Goal: Task Accomplishment & Management: Complete application form

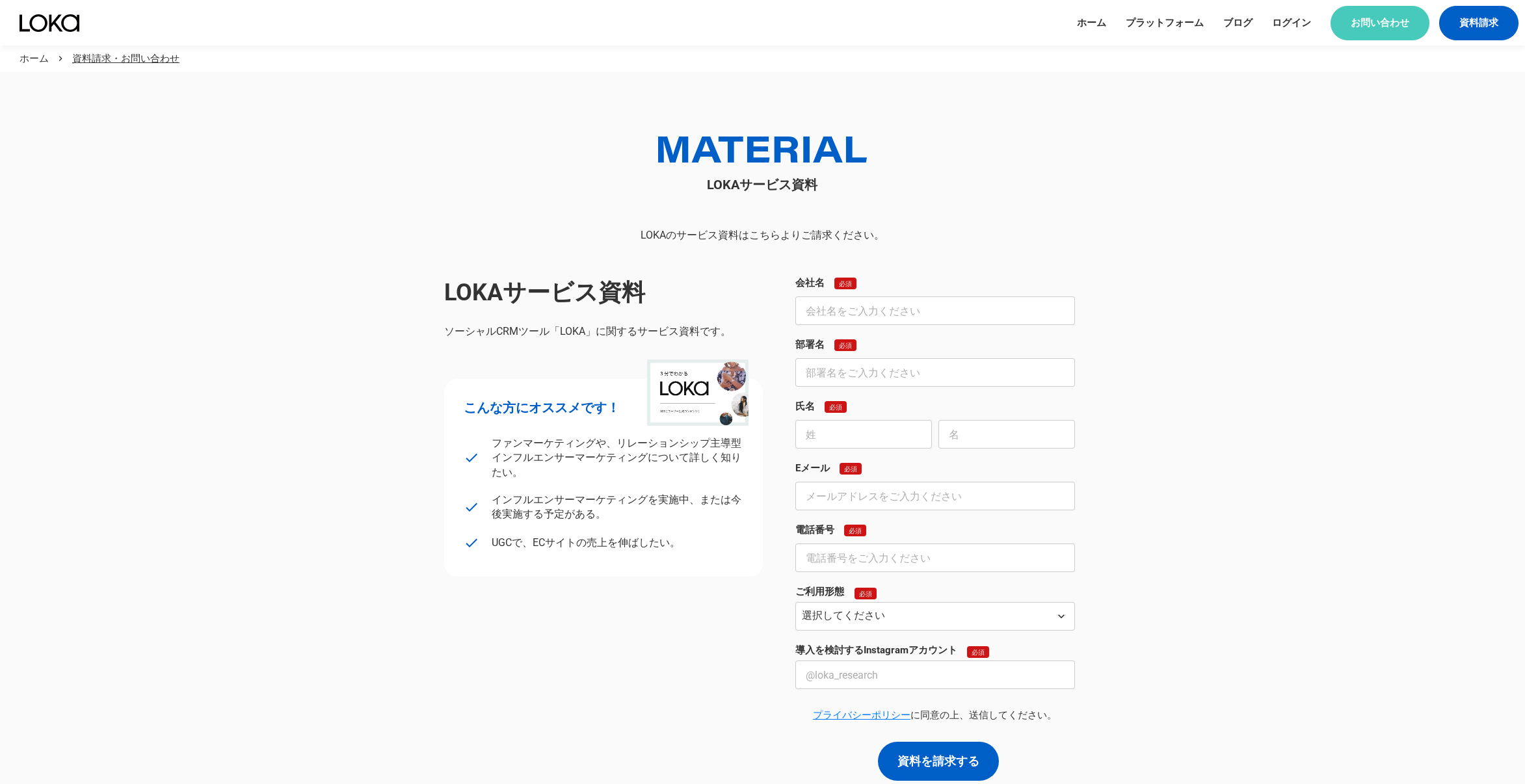
scroll to position [780, 0]
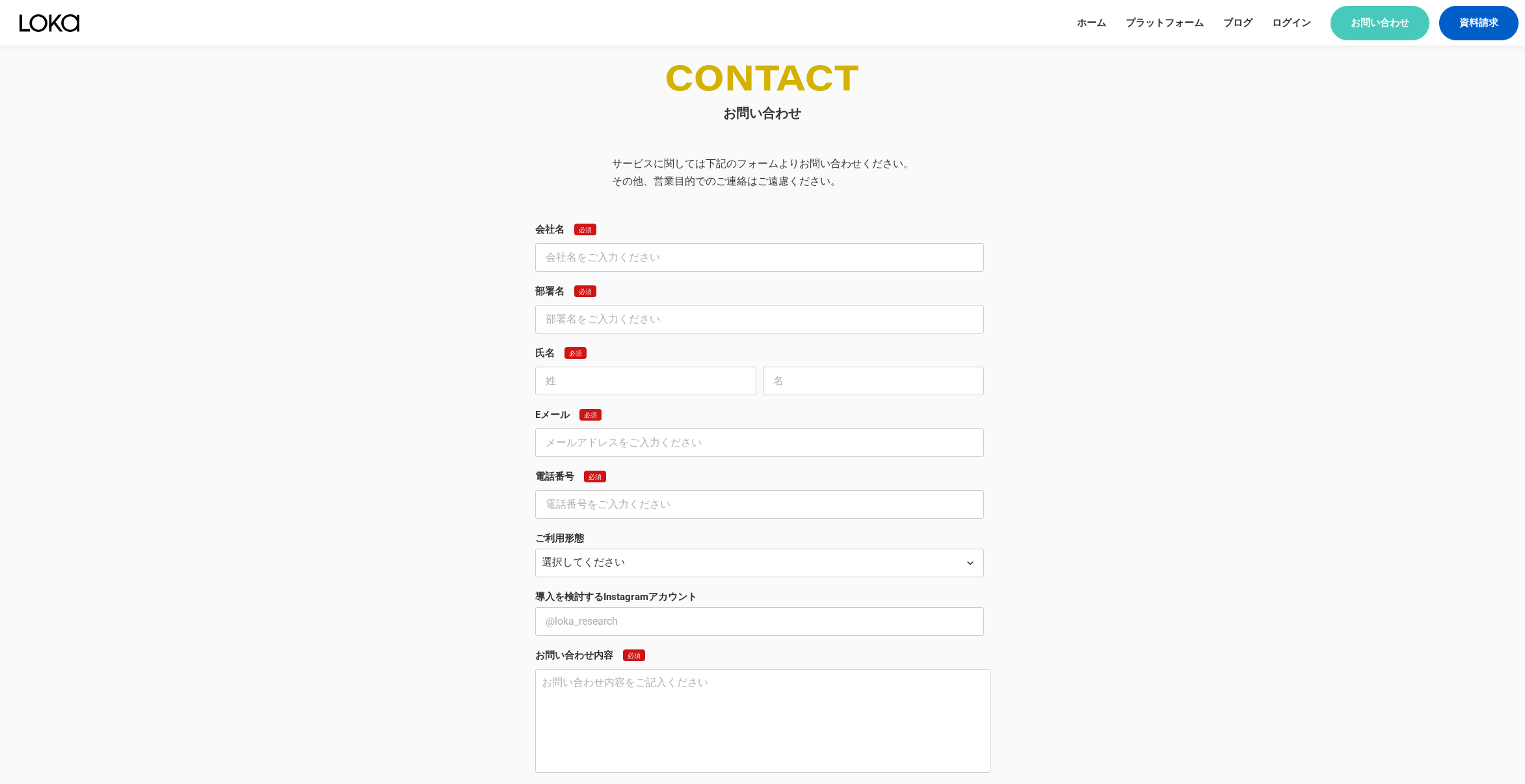
click at [529, 256] on div "お問い合わせ サービスに関しては下記のフォームよりお問い合わせください。 その他、営業目的でのご連絡はご遠慮ください。 会社名 必須 部署名 必須 氏名 必須…" at bounding box center [762, 464] width 624 height 798
click at [554, 257] on input "text" at bounding box center [759, 257] width 448 height 29
type input "株式会社Lycollection"
type input "達海"
type input "[PERSON_NAME]"
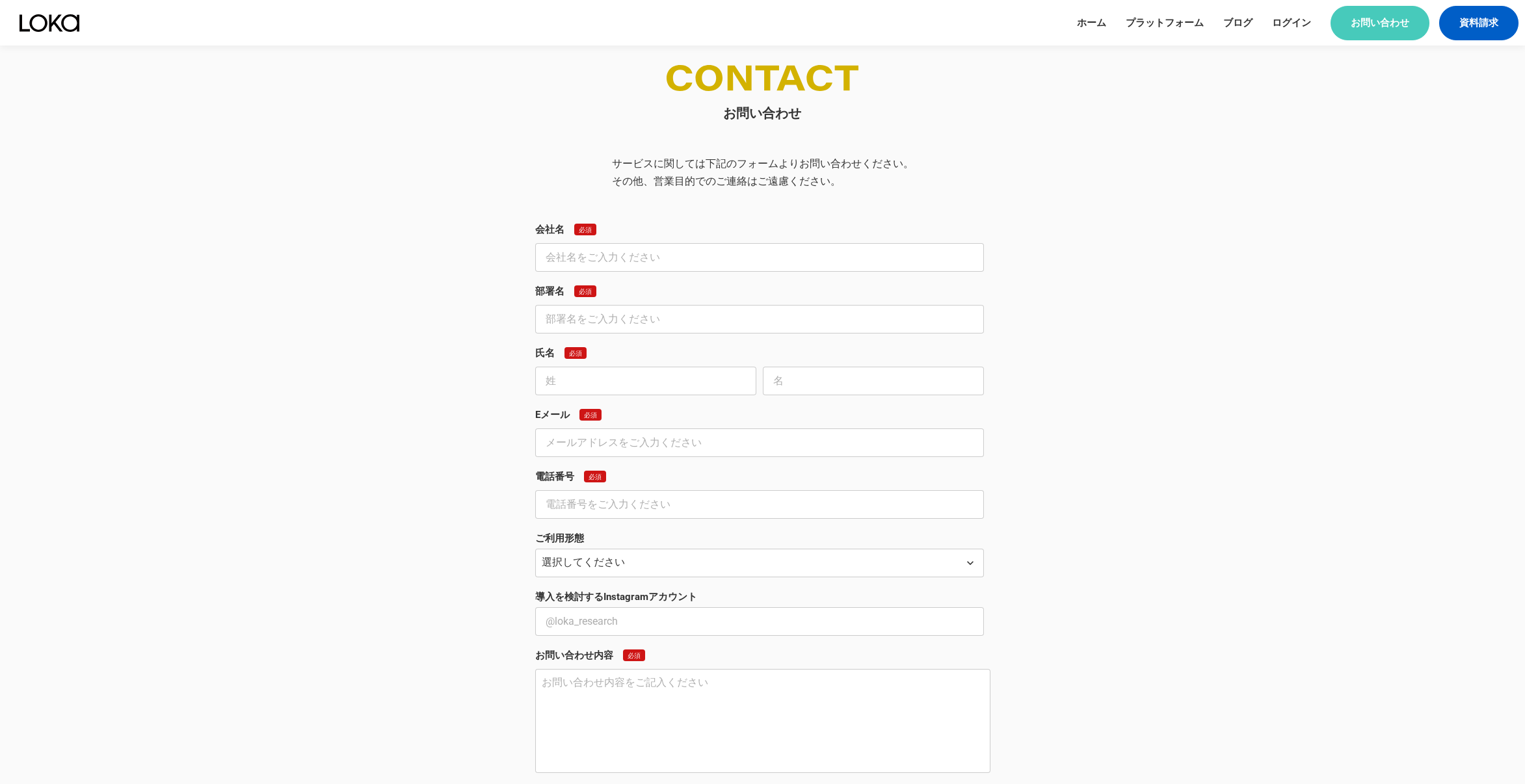
type input "[EMAIL_ADDRESS][DOMAIN_NAME]"
type input "08063756471"
click at [430, 306] on div "お問い合わせ サービスに関しては下記のフォームよりお問い合わせください。 その他、営業目的でのご連絡はご遠慮ください。 会社名 必須 株式会社Lycollec…" at bounding box center [762, 464] width 1373 height 798
drag, startPoint x: 599, startPoint y: 324, endPoint x: 454, endPoint y: 327, distance: 145.0
click at [454, 327] on div "お問い合わせ サービスに関しては下記のフォームよりお問い合わせください。 その他、営業目的でのご連絡はご遠慮ください。 会社名 必須 株式会社Lycollec…" at bounding box center [762, 464] width 624 height 798
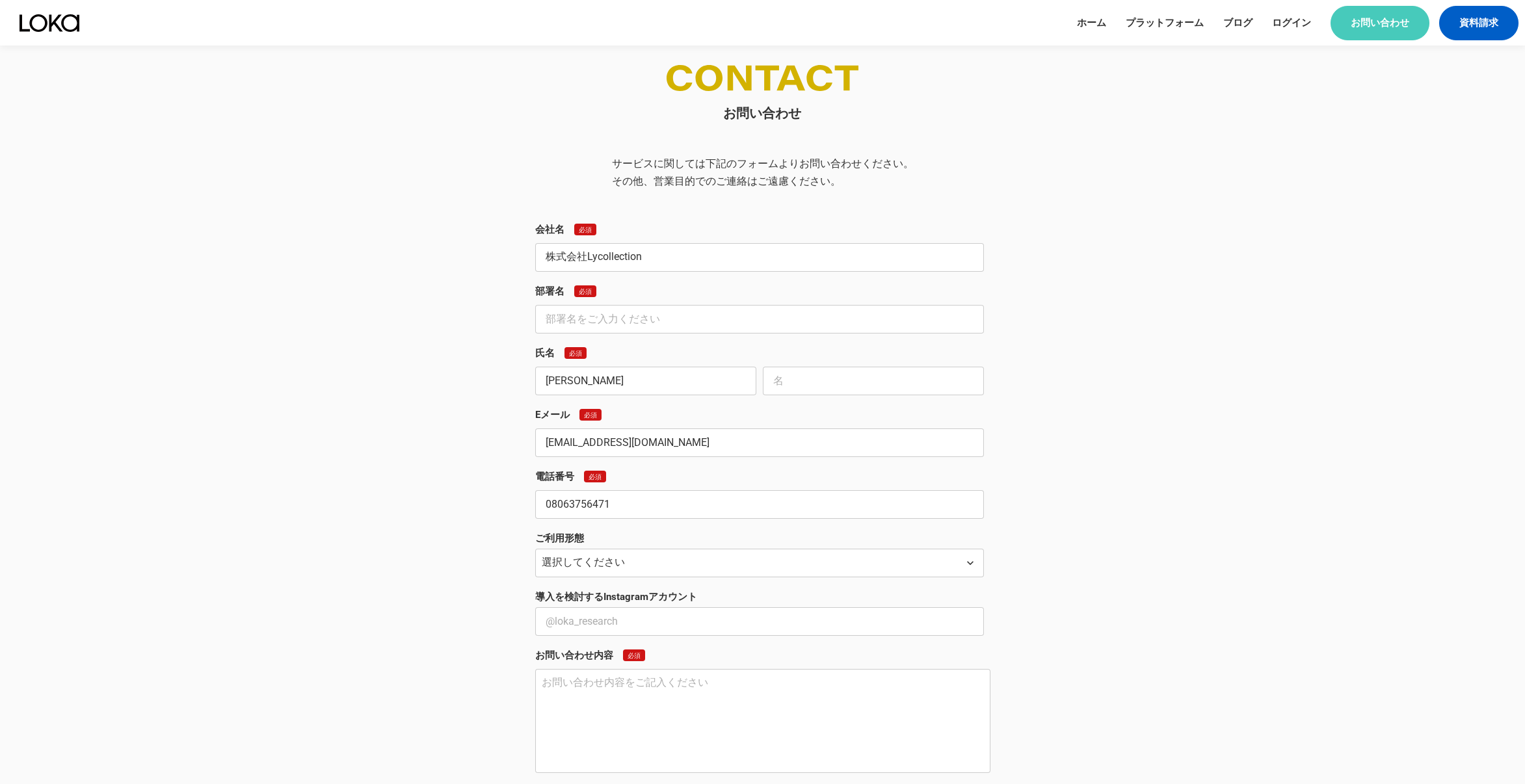
click at [581, 321] on input "text" at bounding box center [759, 319] width 448 height 29
type input "本部"
drag, startPoint x: 751, startPoint y: 388, endPoint x: 824, endPoint y: 378, distance: 73.7
click at [758, 388] on div "[PERSON_NAME]" at bounding box center [762, 381] width 455 height 29
click at [824, 378] on input "text" at bounding box center [873, 381] width 221 height 29
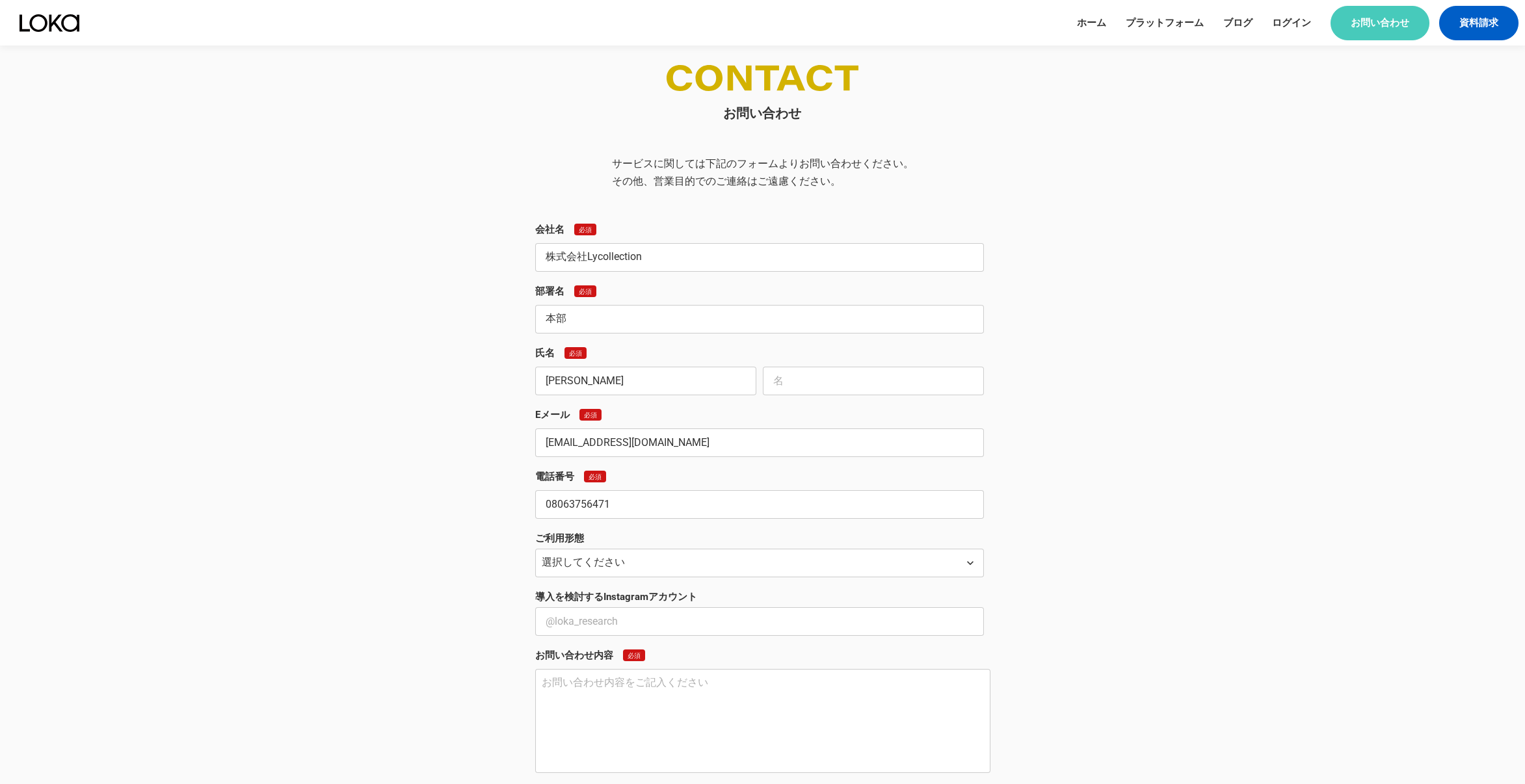
click at [806, 376] on input "text" at bounding box center [873, 381] width 221 height 29
paste input "達海"
type input "達海"
click at [1130, 359] on div "お問い合わせ サービスに関しては下記のフォームよりお問い合わせください。 その他、営業目的でのご連絡はご遠慮ください。 会社名 必須 株式会社Lycollec…" at bounding box center [762, 464] width 1373 height 798
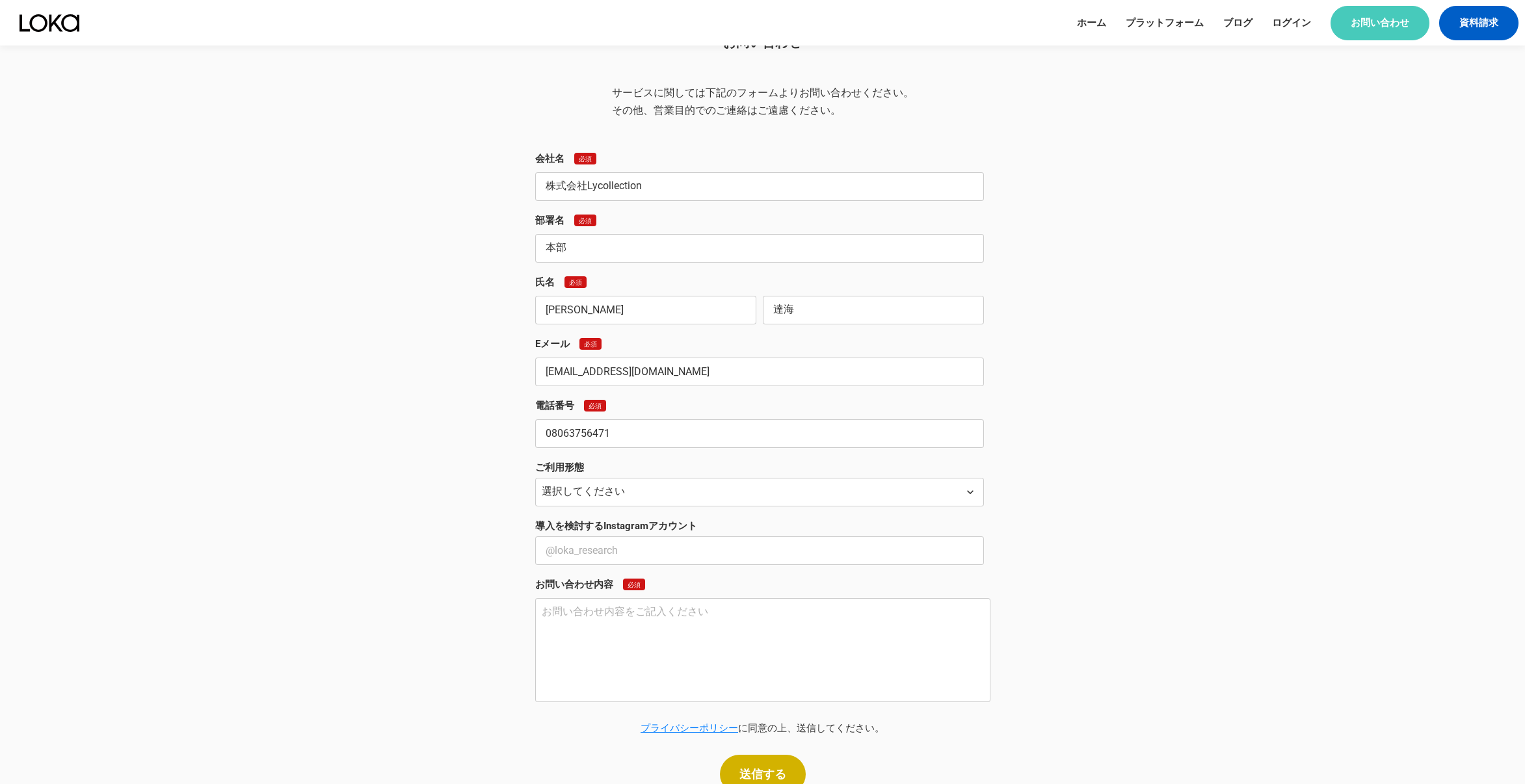
scroll to position [922, 0]
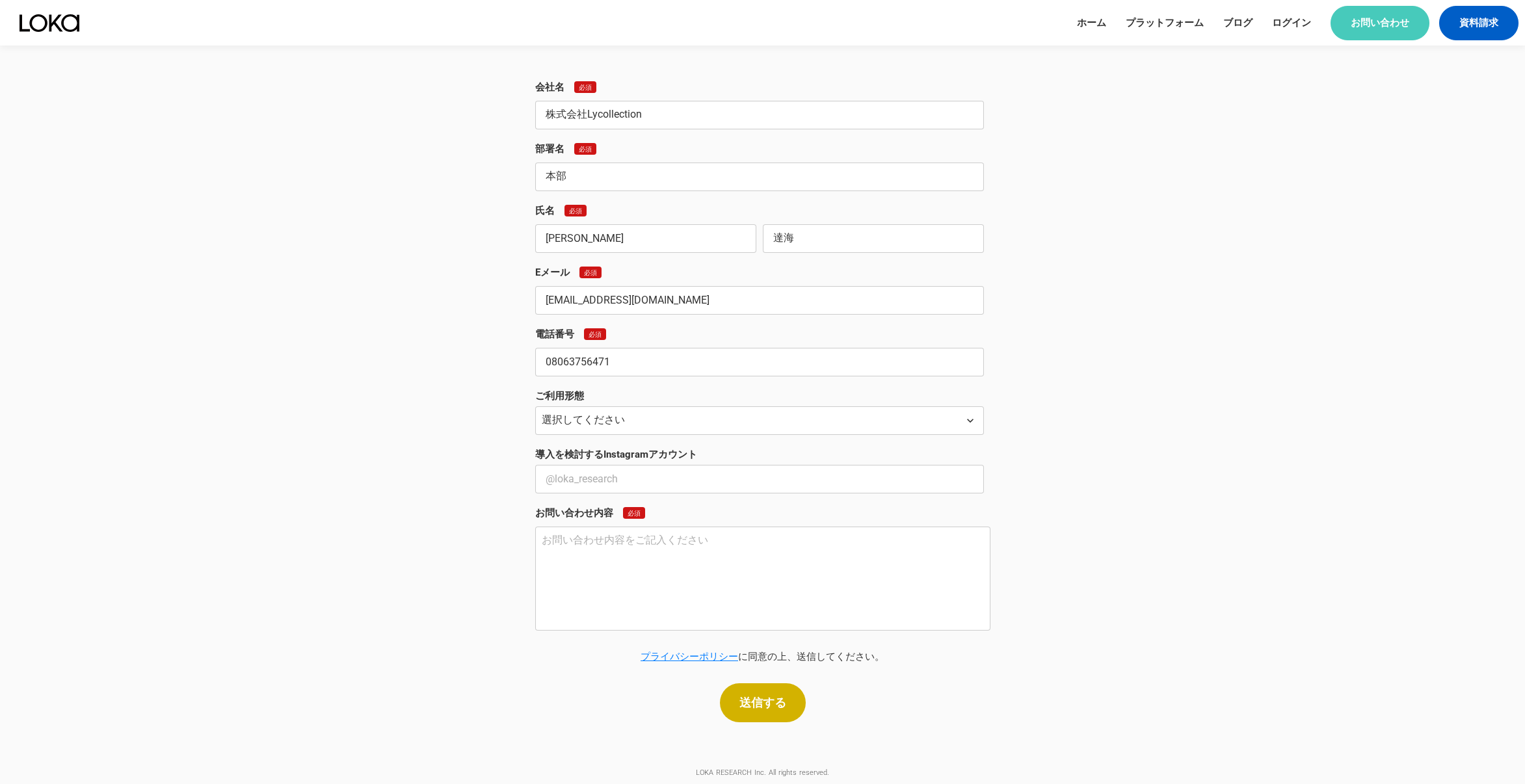
click at [589, 418] on select "選択してください 自社での導入 代理店として顧客へ提案 その他" at bounding box center [759, 421] width 448 height 29
click at [591, 420] on select "選択してください 自社での導入 代理店として顧客へ提案 その他" at bounding box center [759, 421] width 448 height 29
select select "その他"
click at [535, 406] on select "選択してください 自社での導入 代理店として顧客へ提案 その他" at bounding box center [759, 421] width 448 height 29
click at [587, 478] on input "text" at bounding box center [759, 479] width 448 height 29
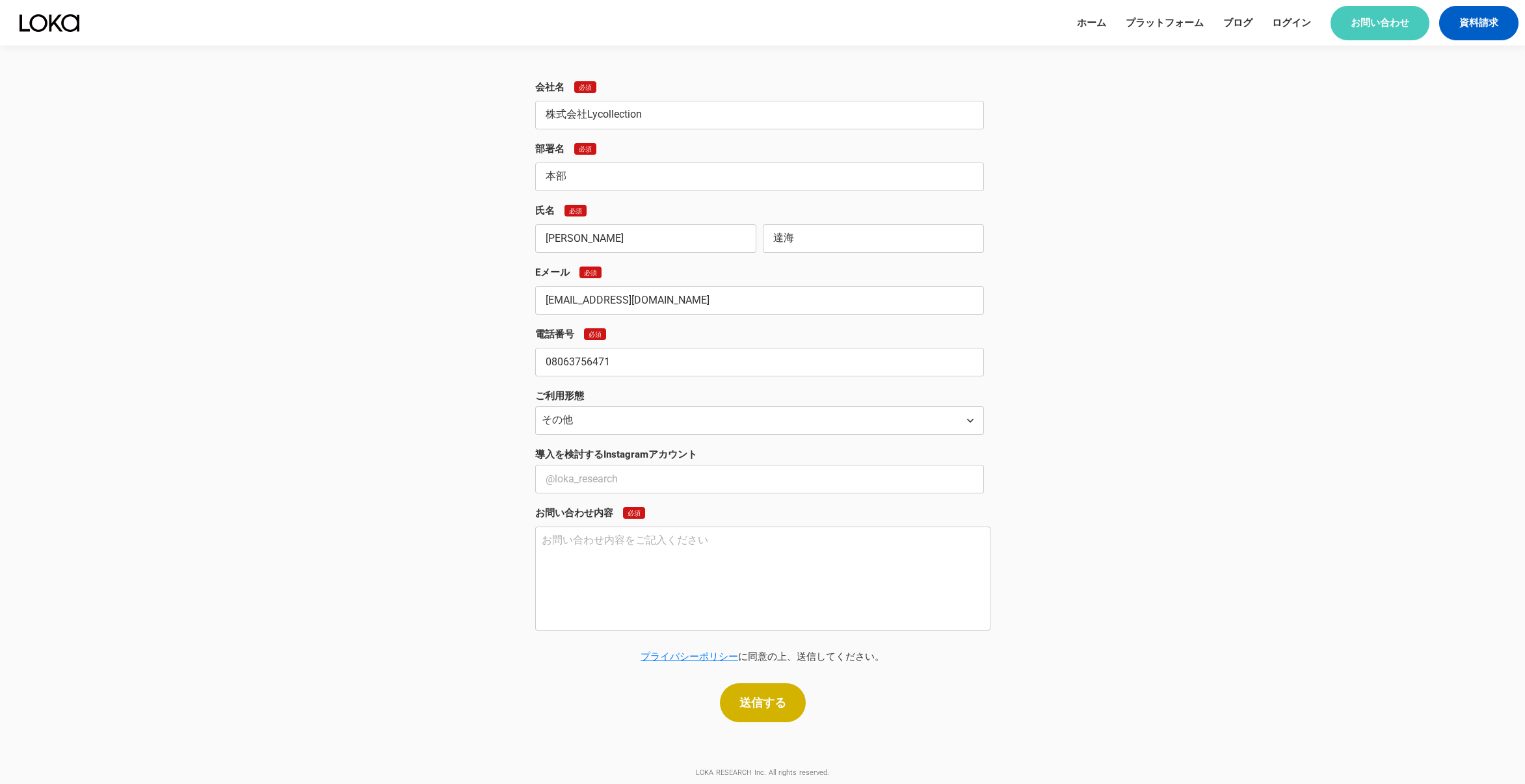
click at [607, 565] on textarea at bounding box center [762, 578] width 455 height 104
click at [798, 534] on textarea at bounding box center [762, 578] width 455 height 104
paste textarea "loremips。 do、SitAmet.CONsecteturadi elitSeddoeiusmodtemporinc ut la(etd mag)ali…"
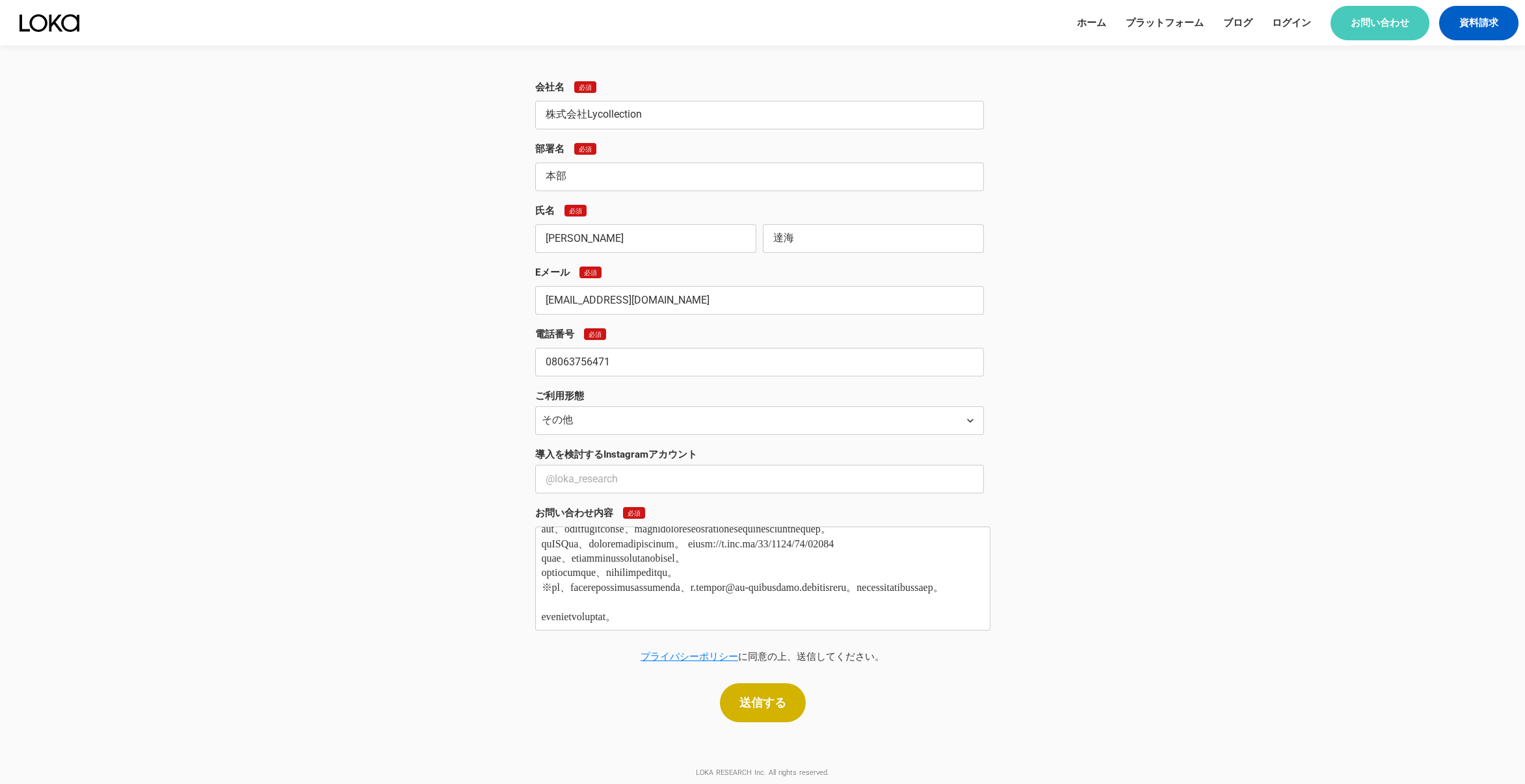
type textarea "loremips。 do、SitAmet.CONsecteturadi elitSeddoeiusmodtemporinc ut la(etd mag)ali…"
click at [1177, 471] on div "お問い合わせ サービスに関しては下記のフォームよりお問い合わせください。 その他、営業目的でのご連絡はご遠慮ください。 会社名 必須 株式会社Lycollec…" at bounding box center [762, 322] width 1373 height 798
click at [760, 710] on button "送信する" at bounding box center [762, 702] width 86 height 39
